Goal: Find specific page/section: Find specific page/section

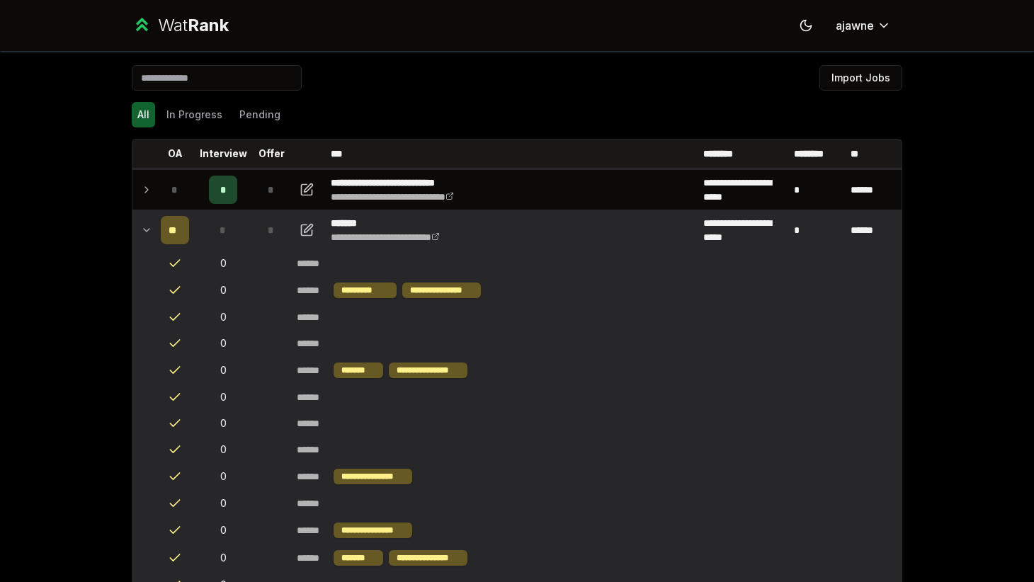
scroll to position [182, 0]
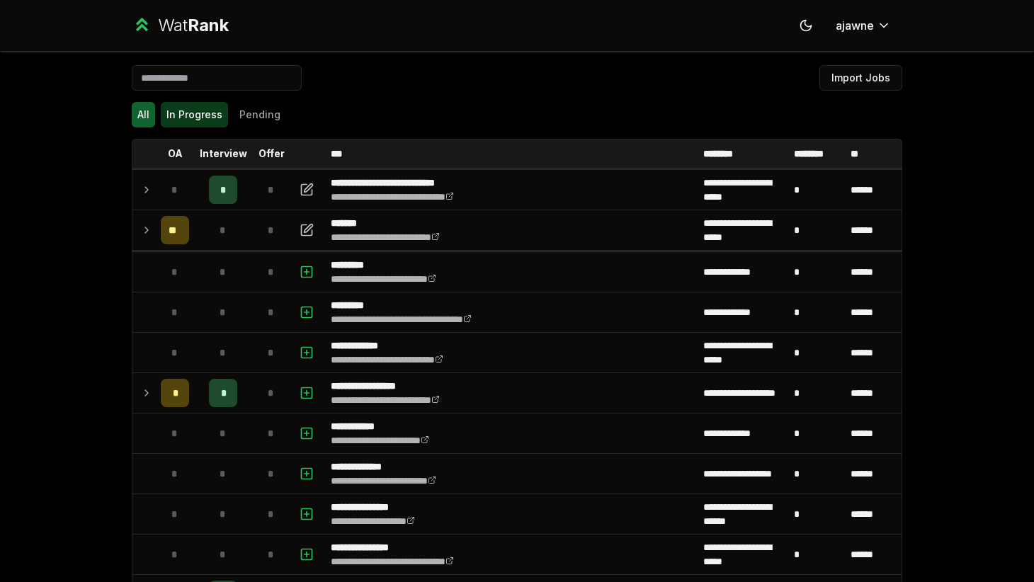
click at [204, 120] on button "In Progress" at bounding box center [194, 114] width 67 height 25
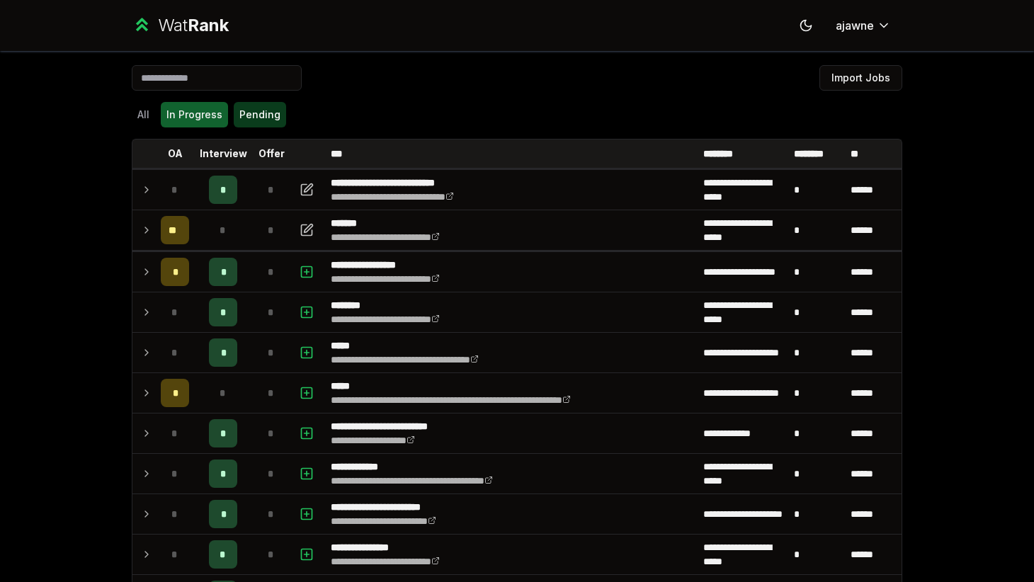
click at [256, 113] on button "Pending" at bounding box center [260, 114] width 52 height 25
